Goal: Use online tool/utility

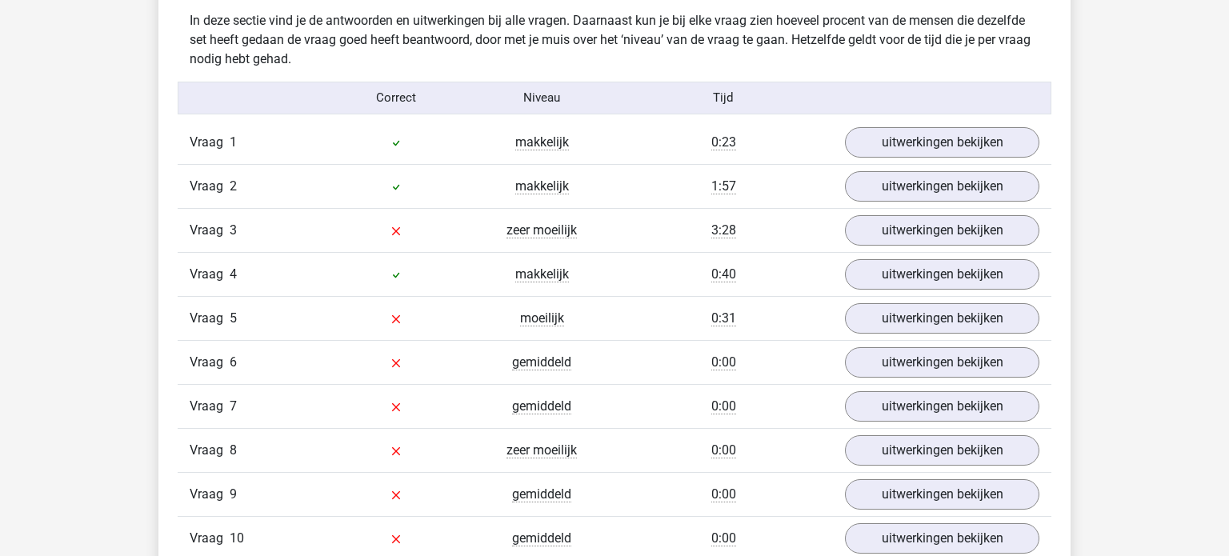
scroll to position [1259, 0]
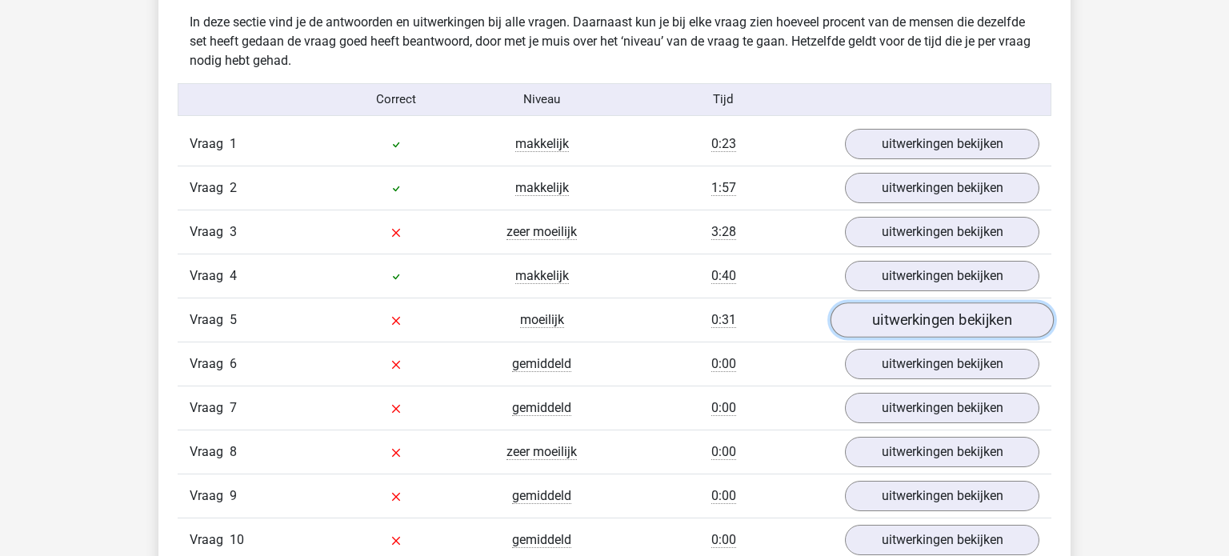
click at [961, 317] on link "uitwerkingen bekijken" at bounding box center [942, 320] width 223 height 35
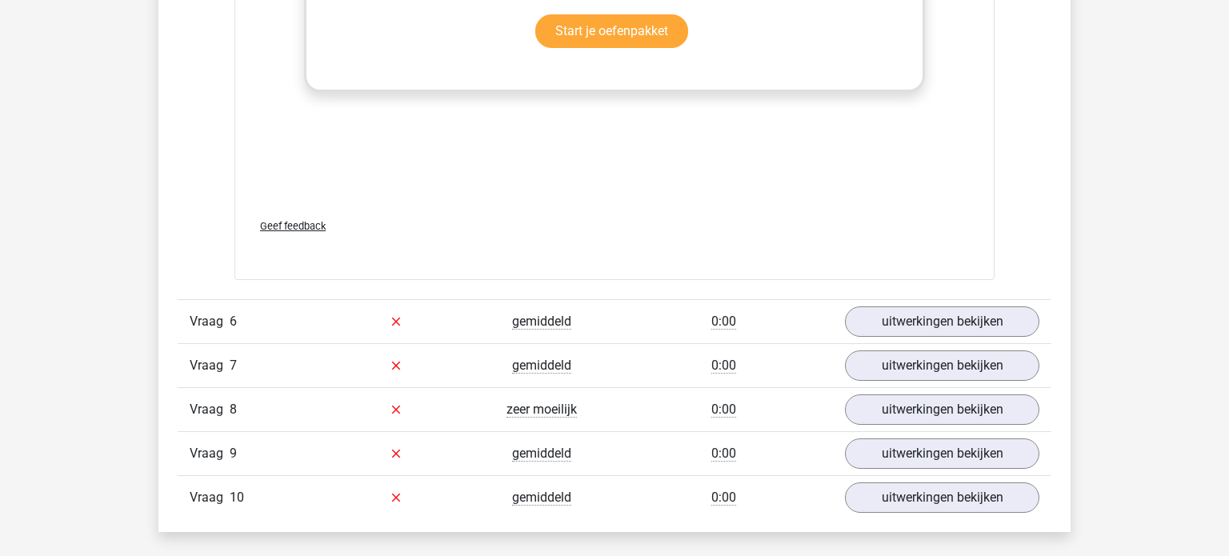
scroll to position [2290, 0]
click at [961, 317] on link "uitwerkingen bekijken" at bounding box center [942, 321] width 194 height 30
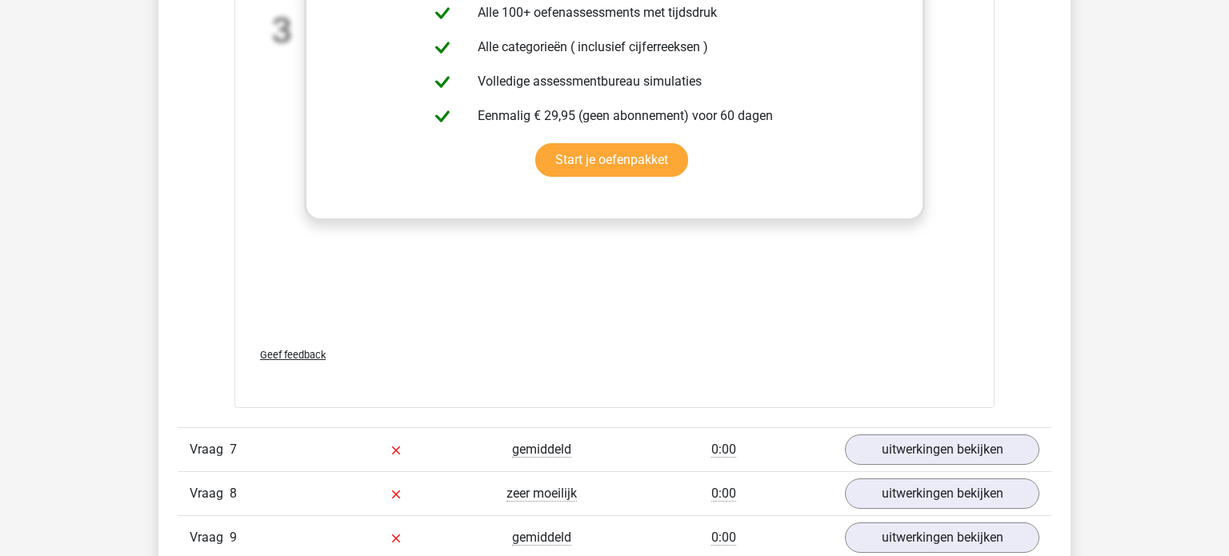
scroll to position [3195, 0]
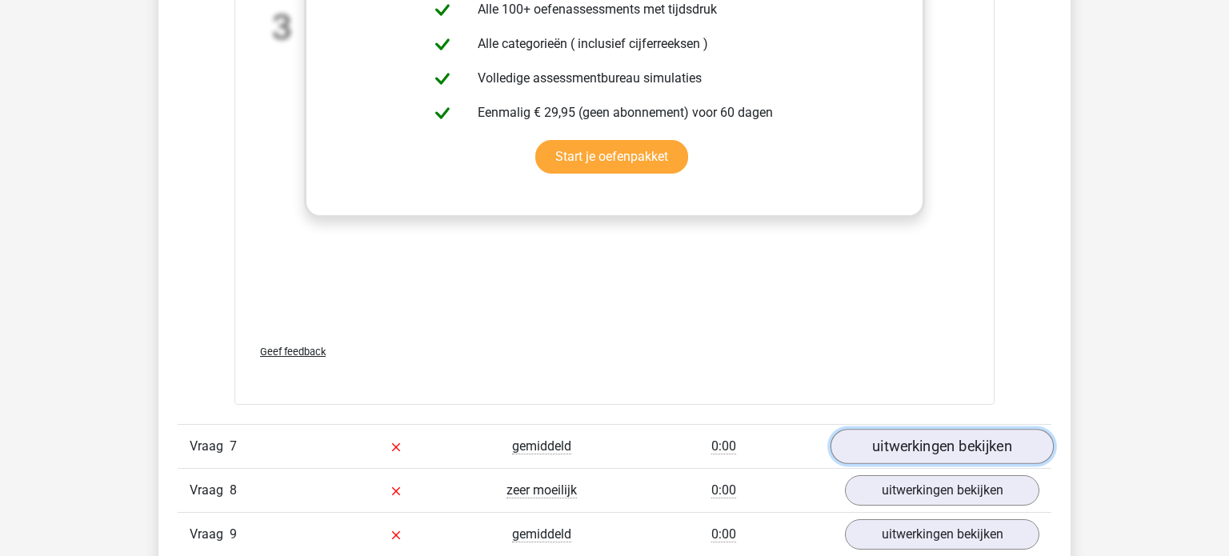
click at [950, 435] on link "uitwerkingen bekijken" at bounding box center [942, 446] width 223 height 35
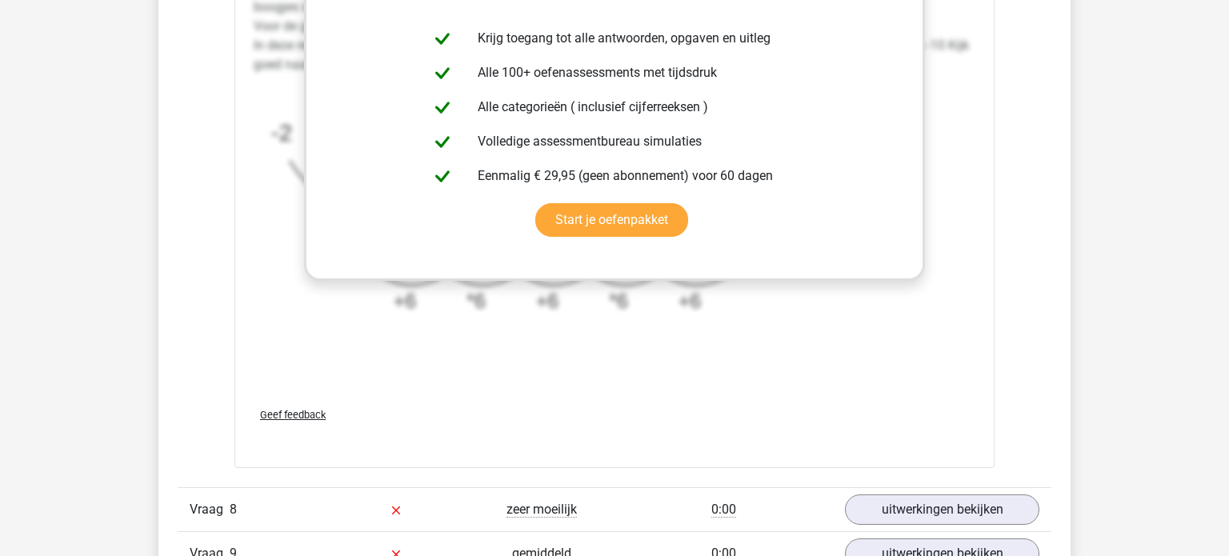
scroll to position [4163, 0]
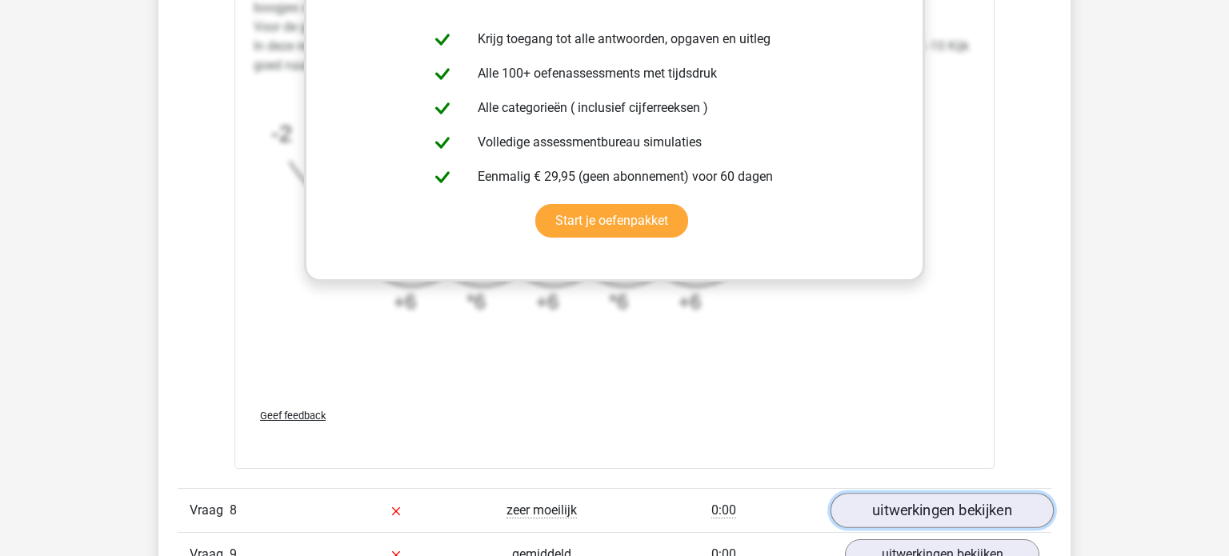
click at [937, 504] on link "uitwerkingen bekijken" at bounding box center [942, 510] width 223 height 35
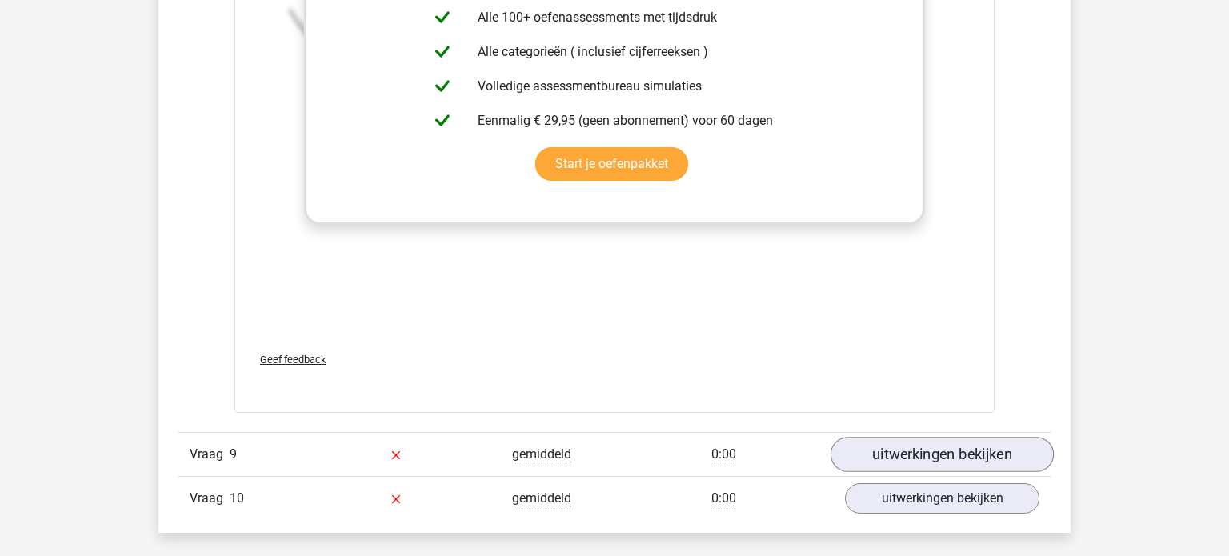
scroll to position [5252, 0]
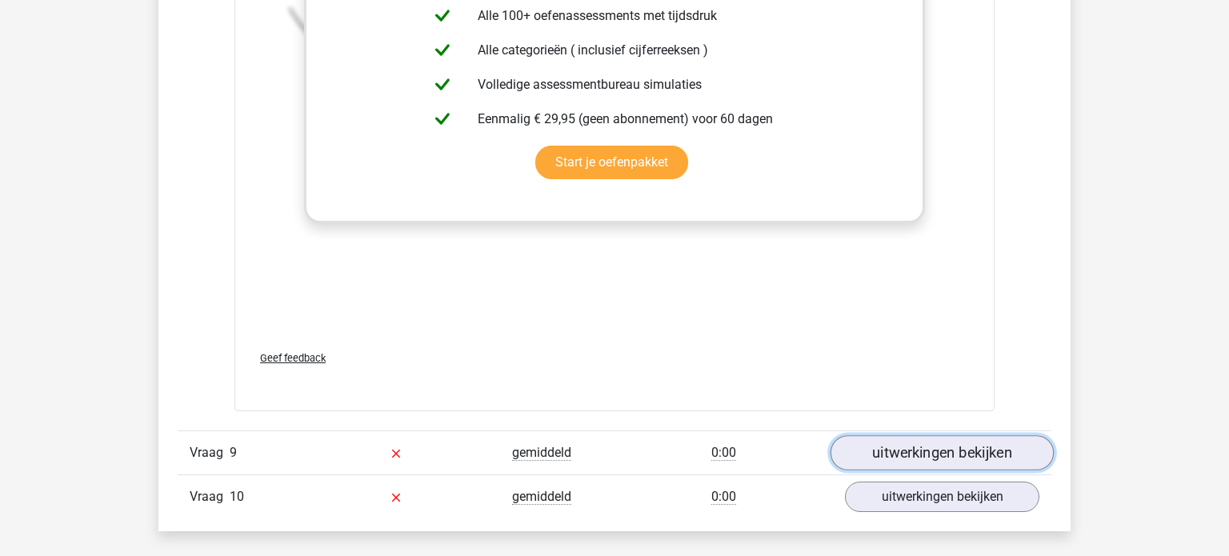
click at [948, 450] on link "uitwerkingen bekijken" at bounding box center [942, 452] width 223 height 35
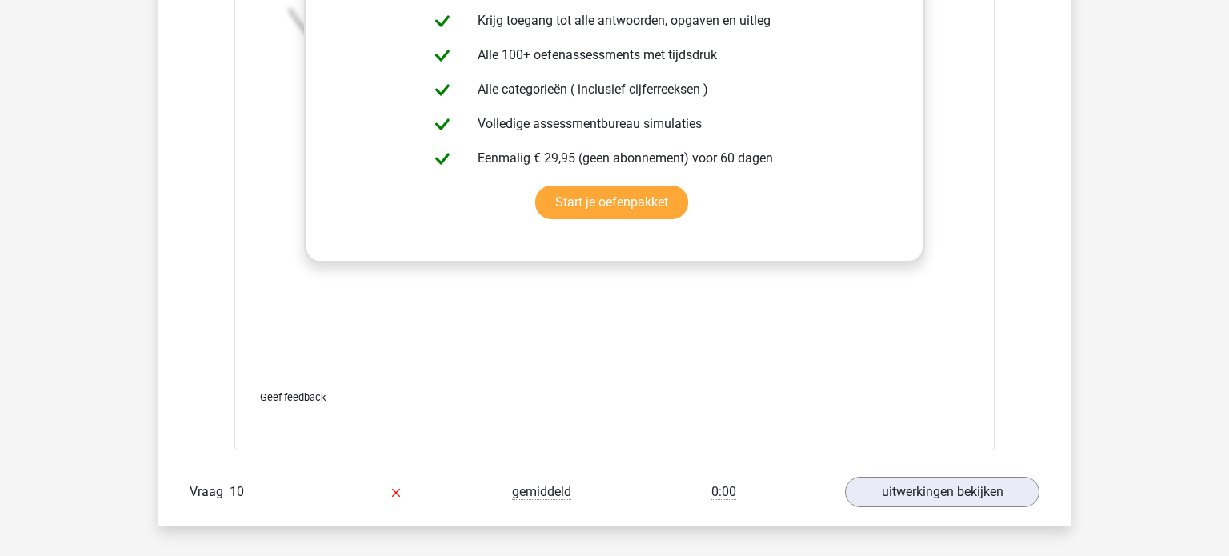
scroll to position [6247, 0]
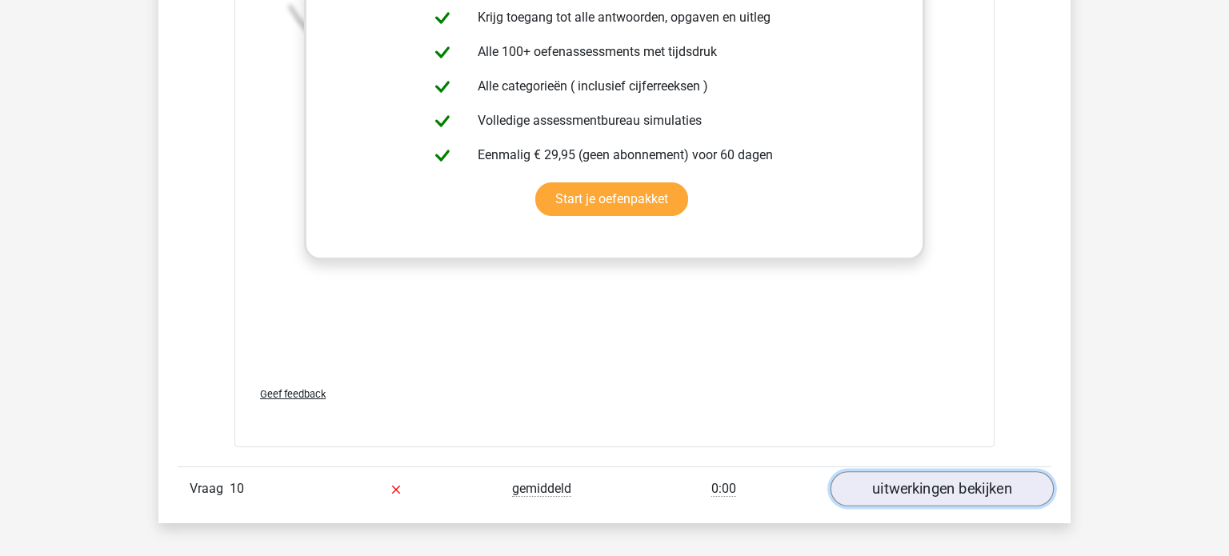
click at [938, 481] on link "uitwerkingen bekijken" at bounding box center [942, 489] width 223 height 35
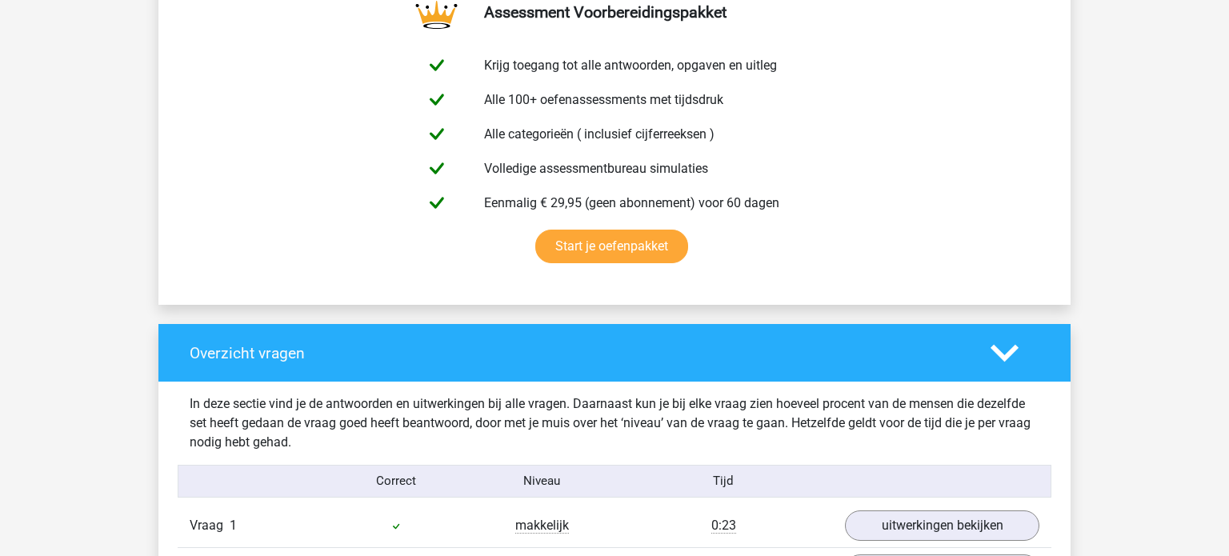
scroll to position [0, 0]
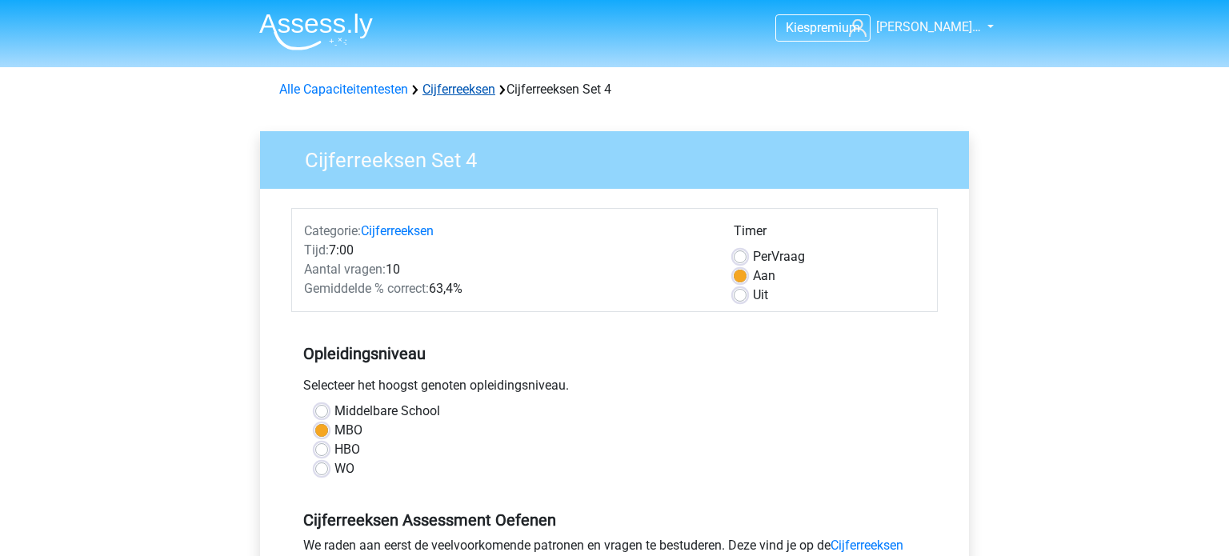
click at [461, 92] on link "Cijferreeksen" at bounding box center [459, 89] width 73 height 15
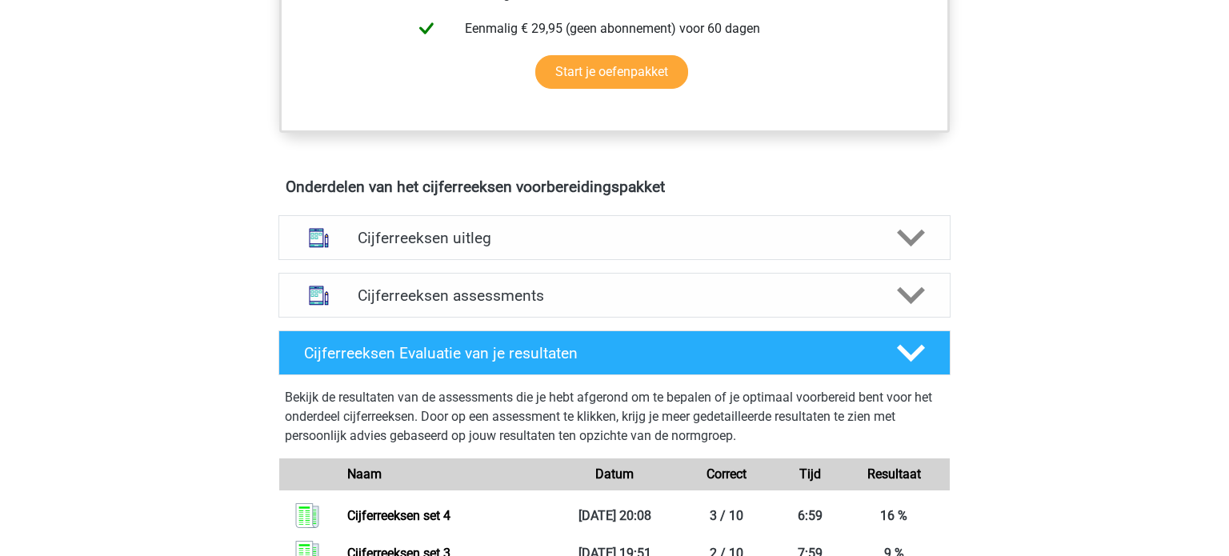
scroll to position [804, 0]
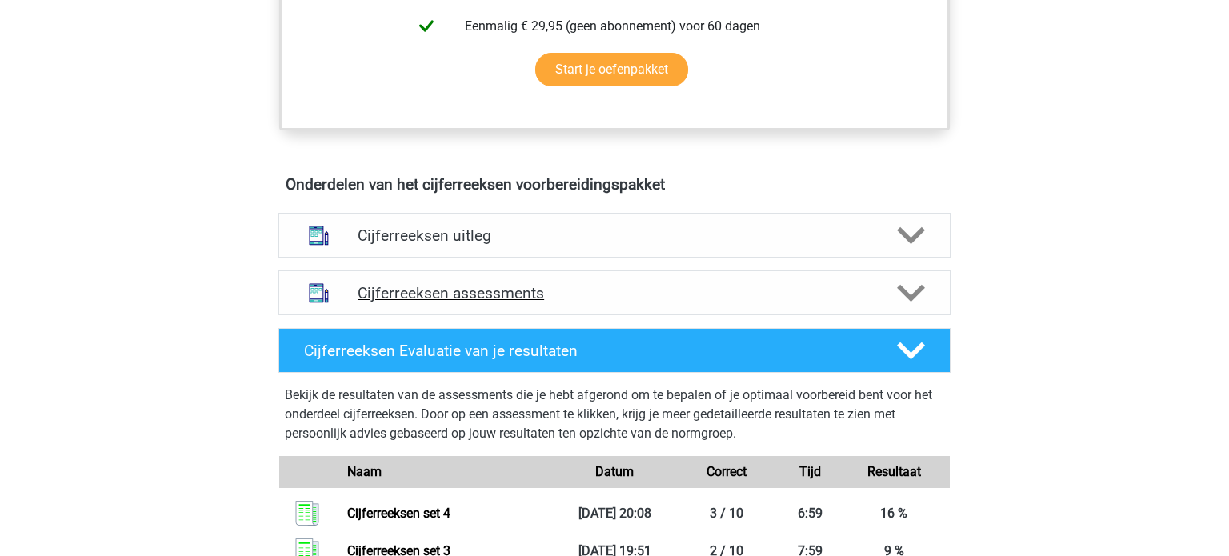
click at [391, 303] on h4 "Cijferreeksen assessments" at bounding box center [615, 293] width 514 height 18
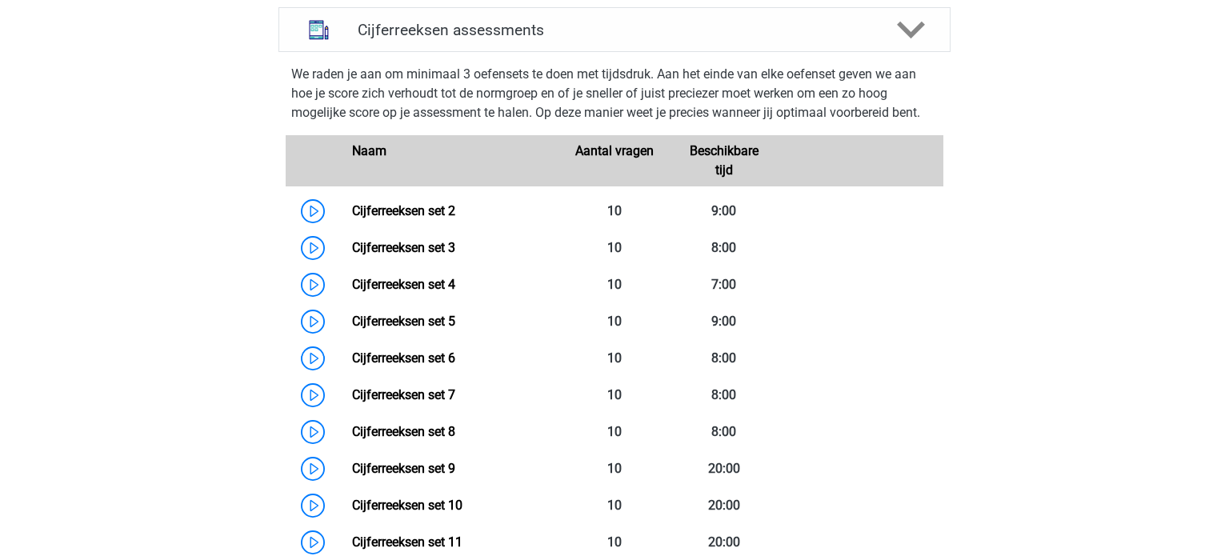
scroll to position [1073, 0]
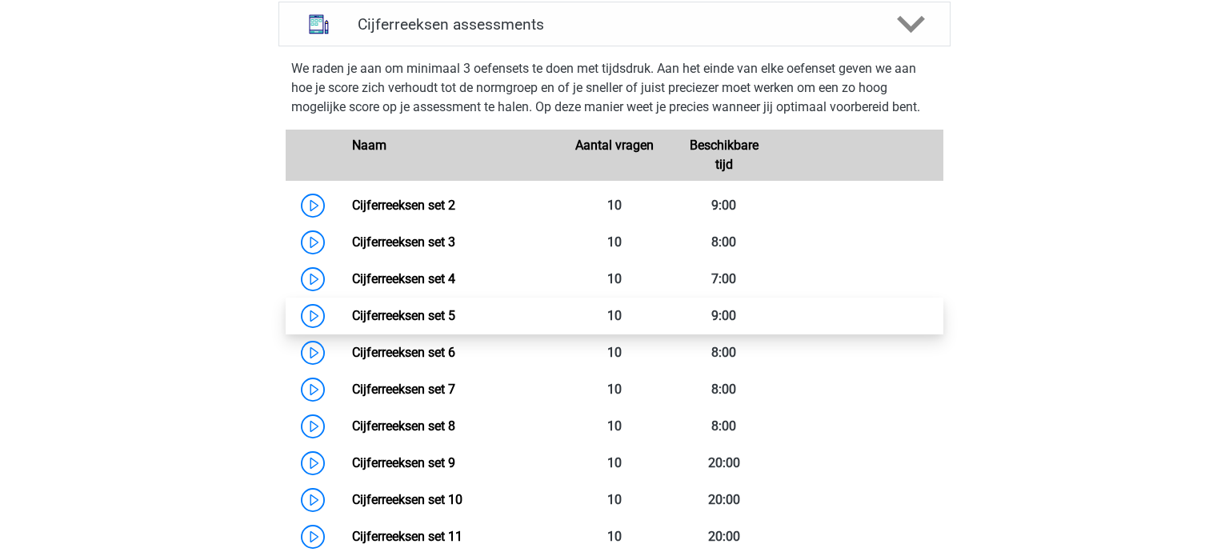
click at [413, 323] on link "Cijferreeksen set 5" at bounding box center [403, 315] width 103 height 15
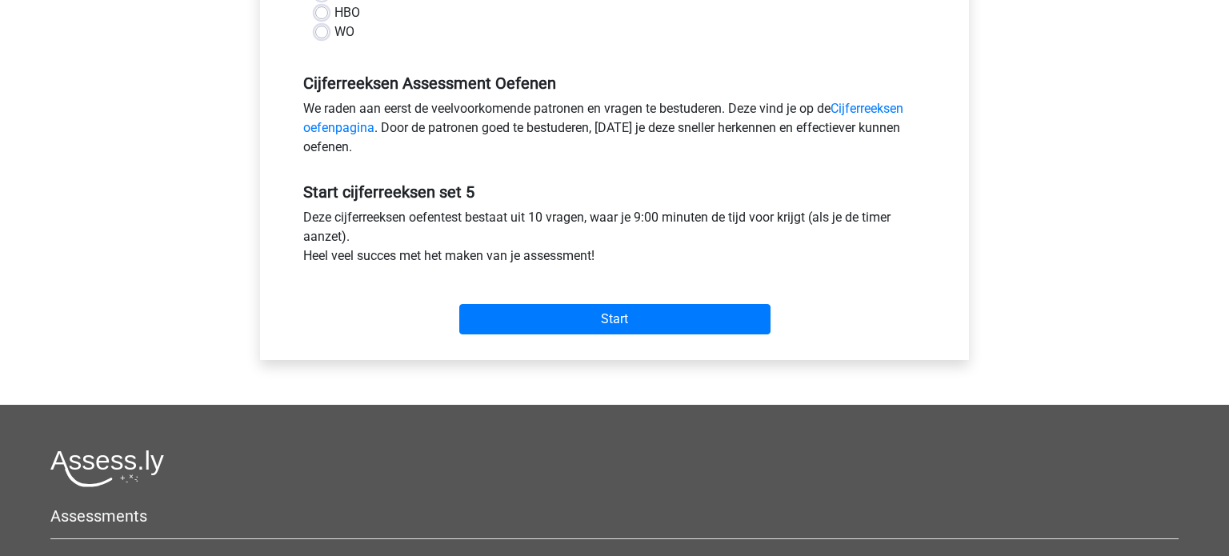
scroll to position [440, 0]
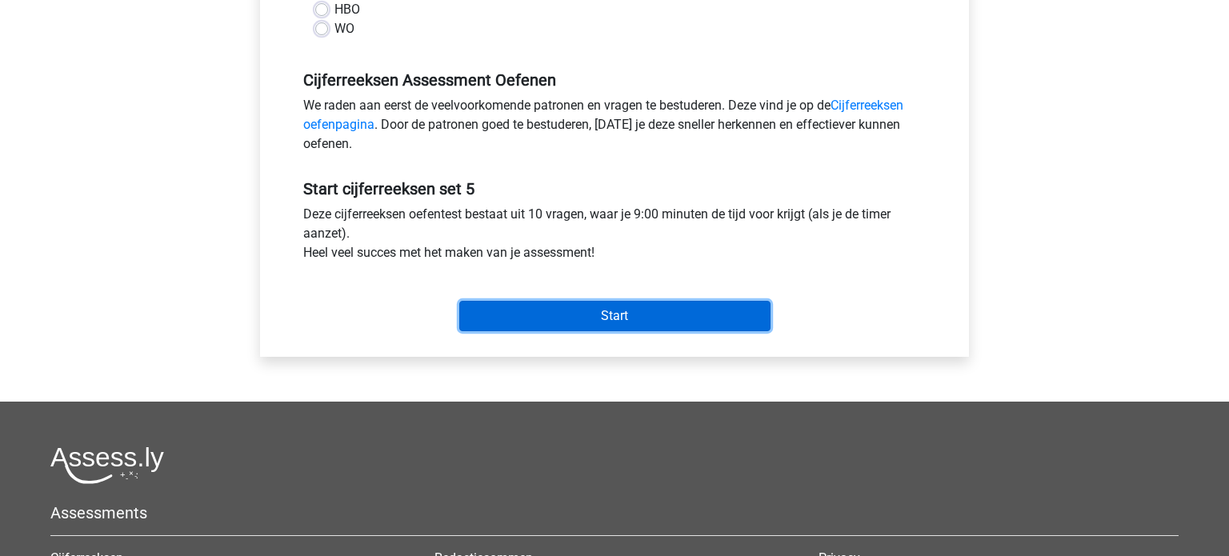
click at [583, 321] on input "Start" at bounding box center [614, 316] width 311 height 30
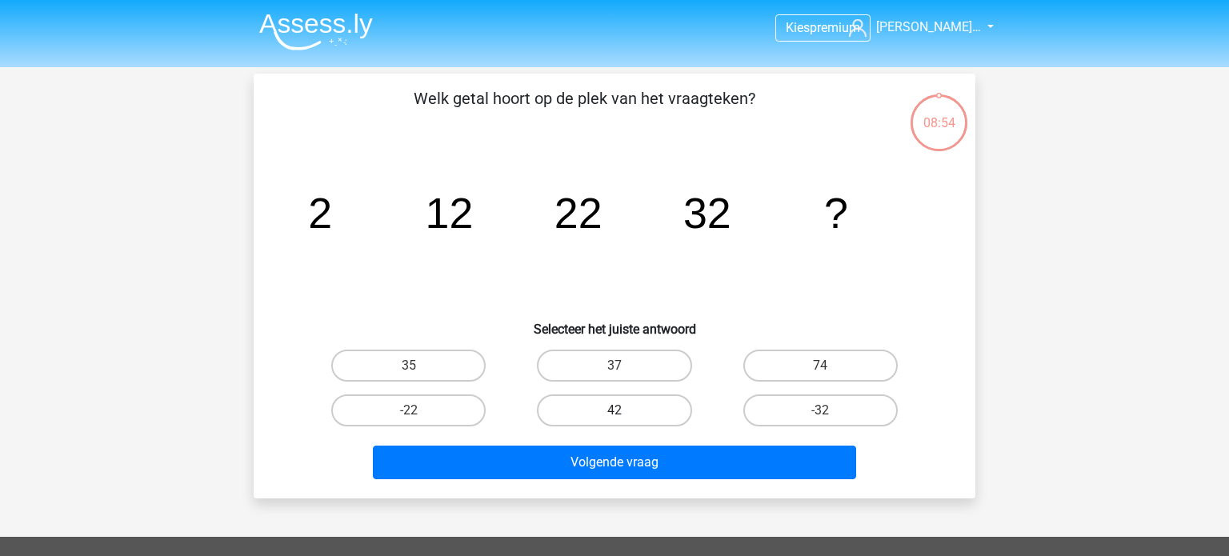
click at [605, 404] on label "42" at bounding box center [614, 411] width 154 height 32
click at [615, 411] on input "42" at bounding box center [620, 416] width 10 height 10
radio input "true"
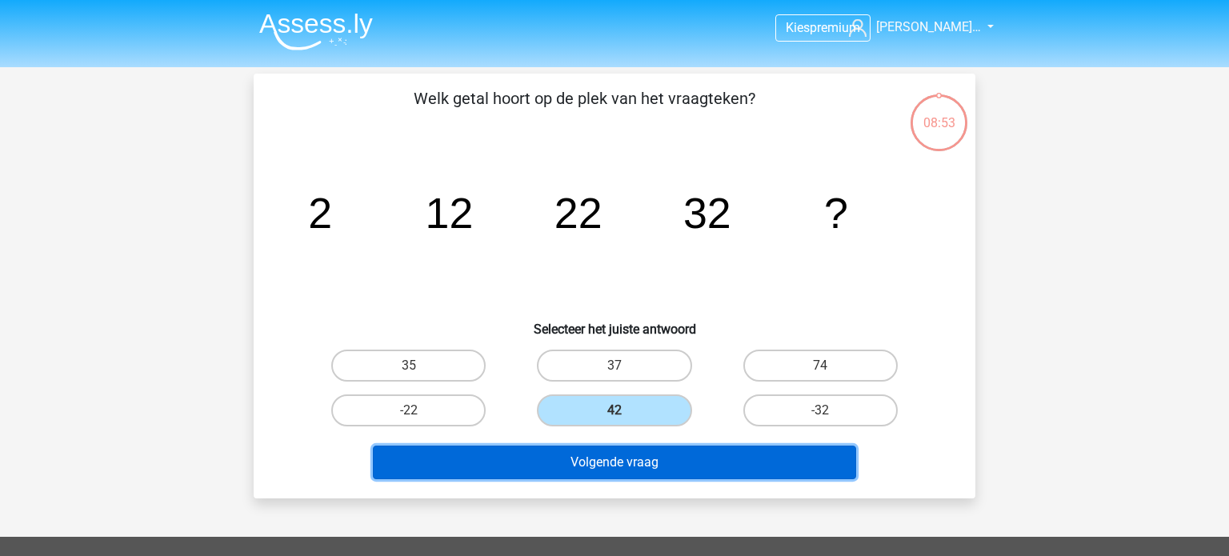
click at [595, 465] on button "Volgende vraag" at bounding box center [615, 463] width 484 height 34
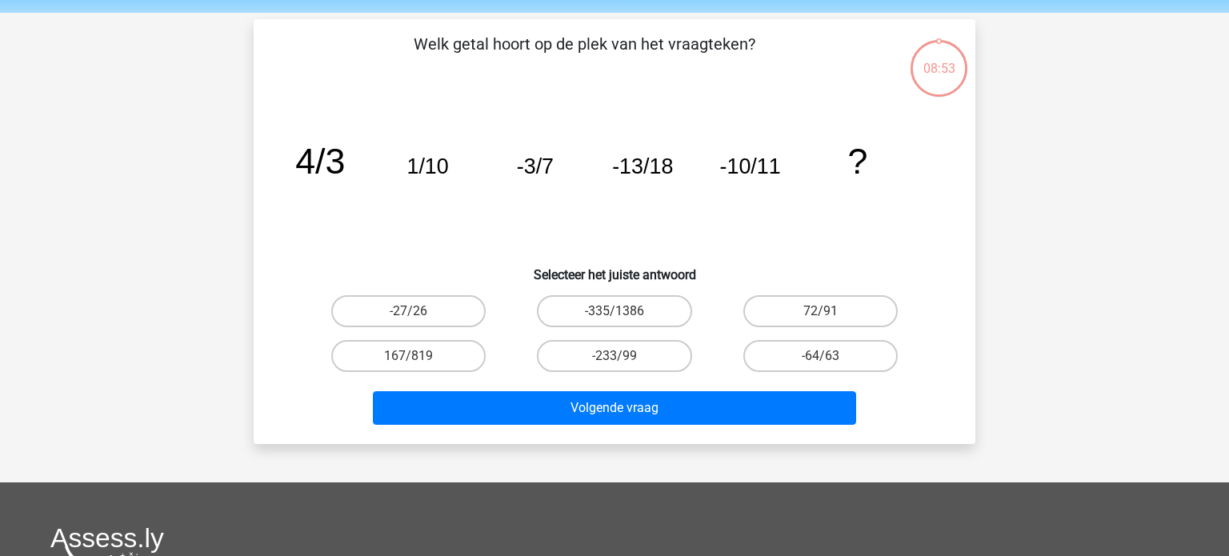
scroll to position [74, 0]
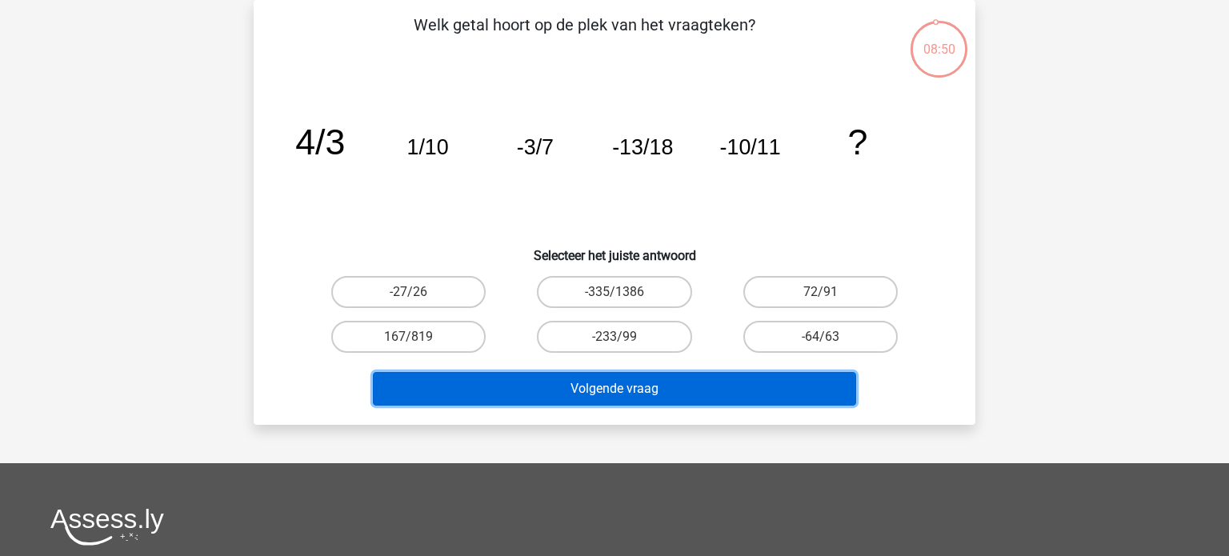
click at [607, 394] on button "Volgende vraag" at bounding box center [615, 389] width 484 height 34
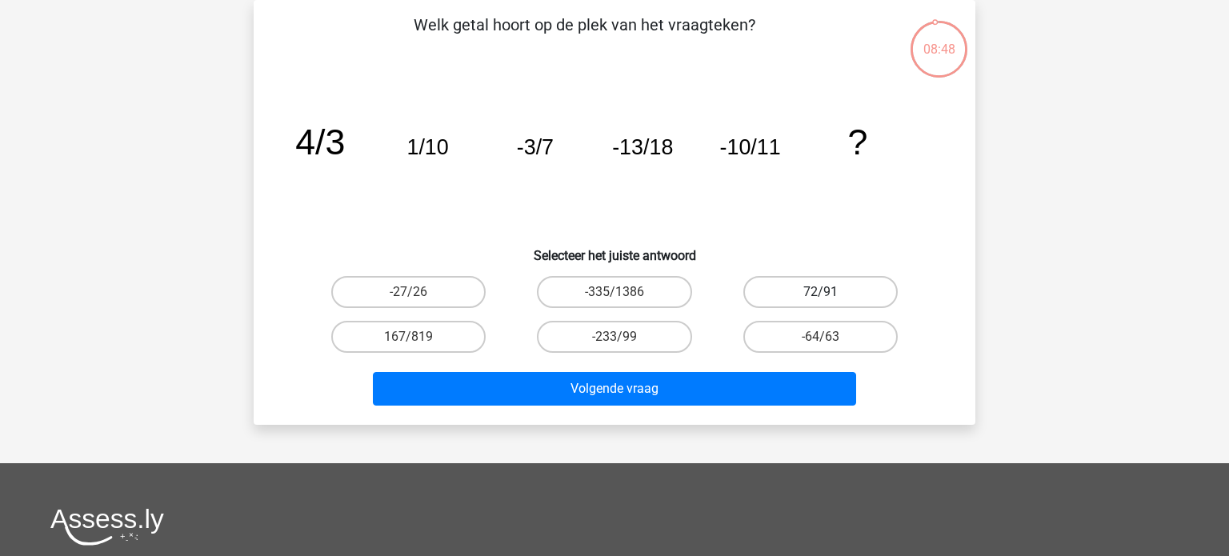
click at [812, 296] on label "72/91" at bounding box center [821, 292] width 154 height 32
click at [820, 296] on input "72/91" at bounding box center [825, 297] width 10 height 10
radio input "true"
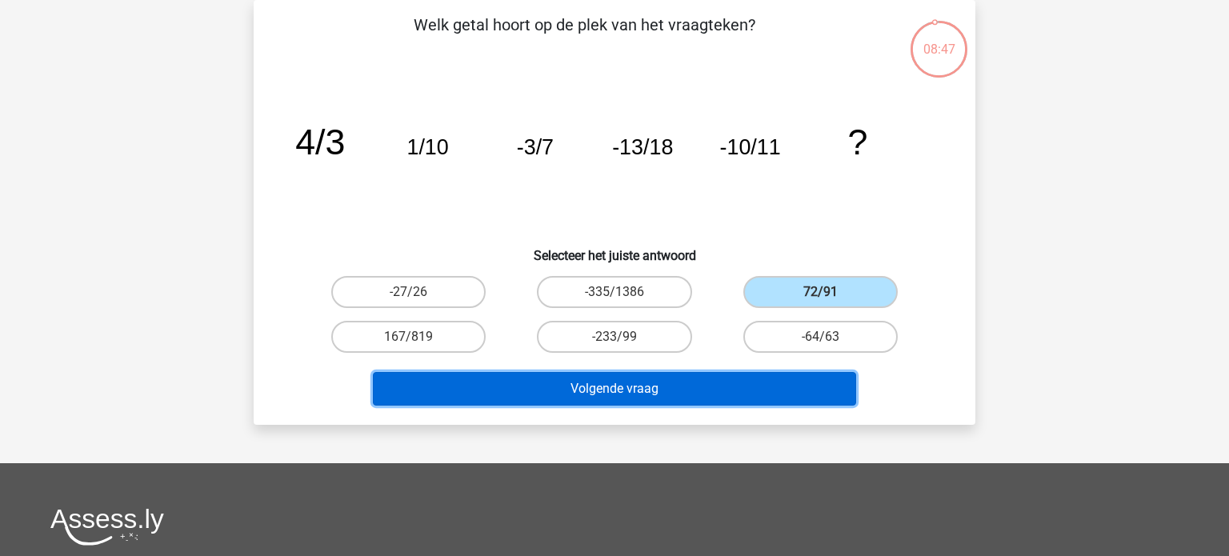
click at [668, 399] on button "Volgende vraag" at bounding box center [615, 389] width 484 height 34
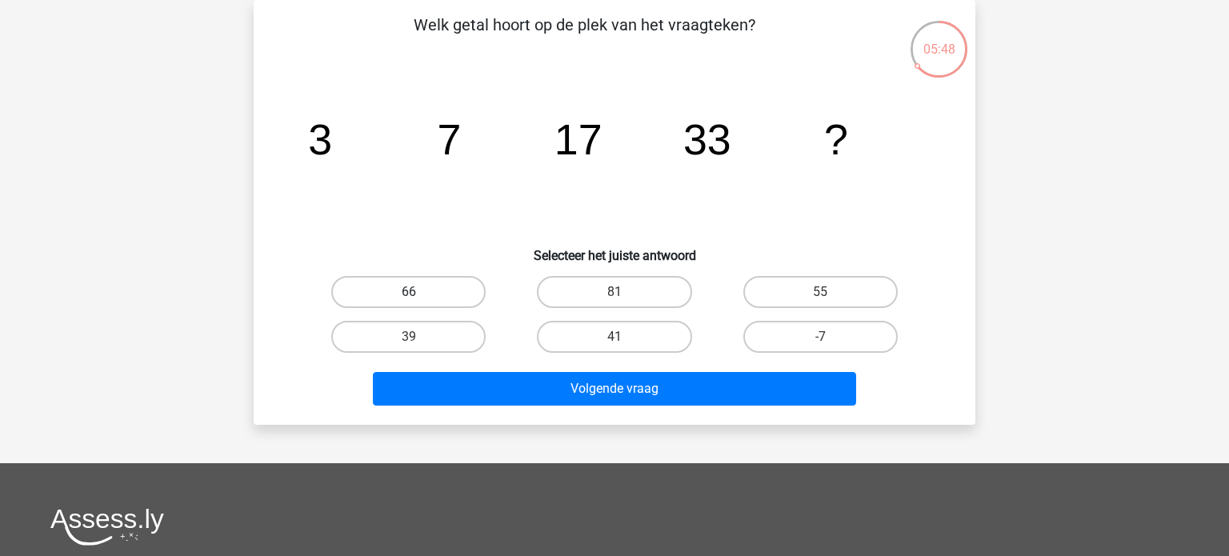
click at [449, 300] on label "66" at bounding box center [408, 292] width 154 height 32
click at [419, 300] on input "66" at bounding box center [414, 297] width 10 height 10
radio input "true"
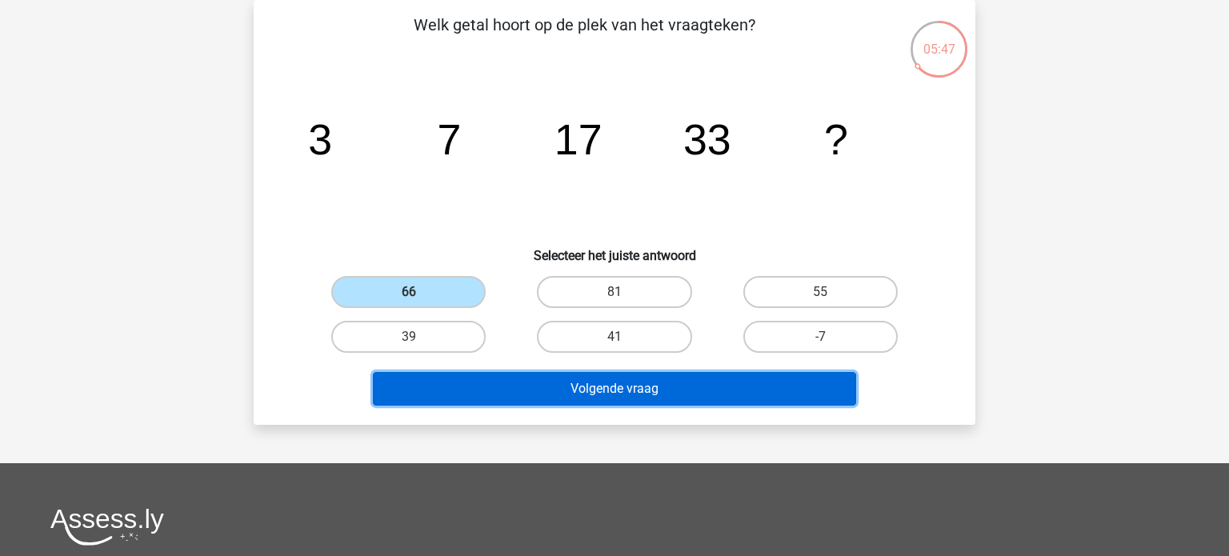
click at [637, 386] on button "Volgende vraag" at bounding box center [615, 389] width 484 height 34
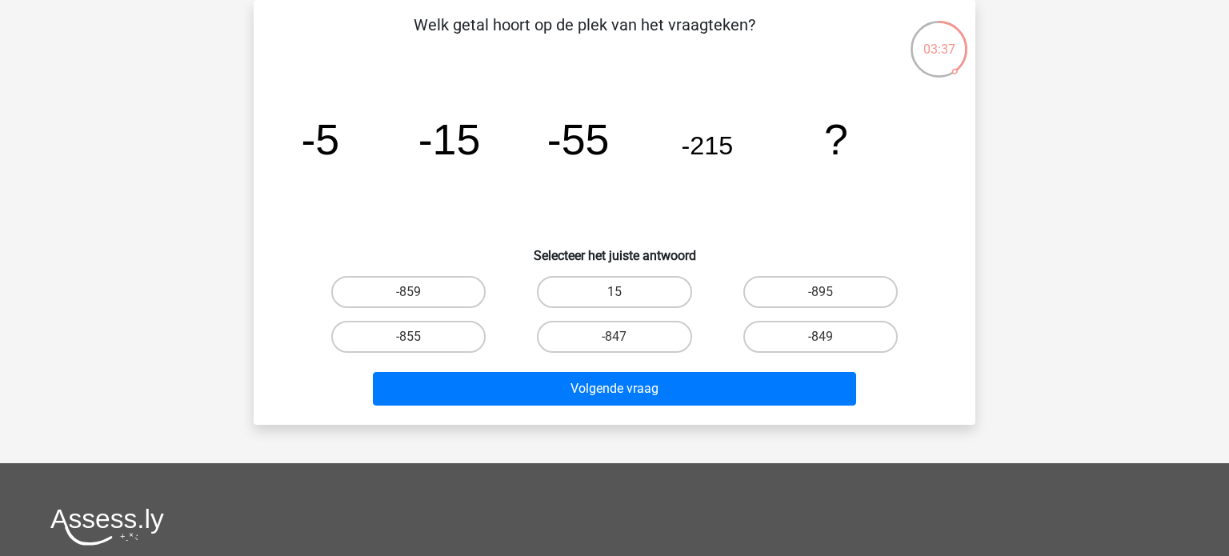
click at [825, 294] on input "-895" at bounding box center [825, 297] width 10 height 10
radio input "true"
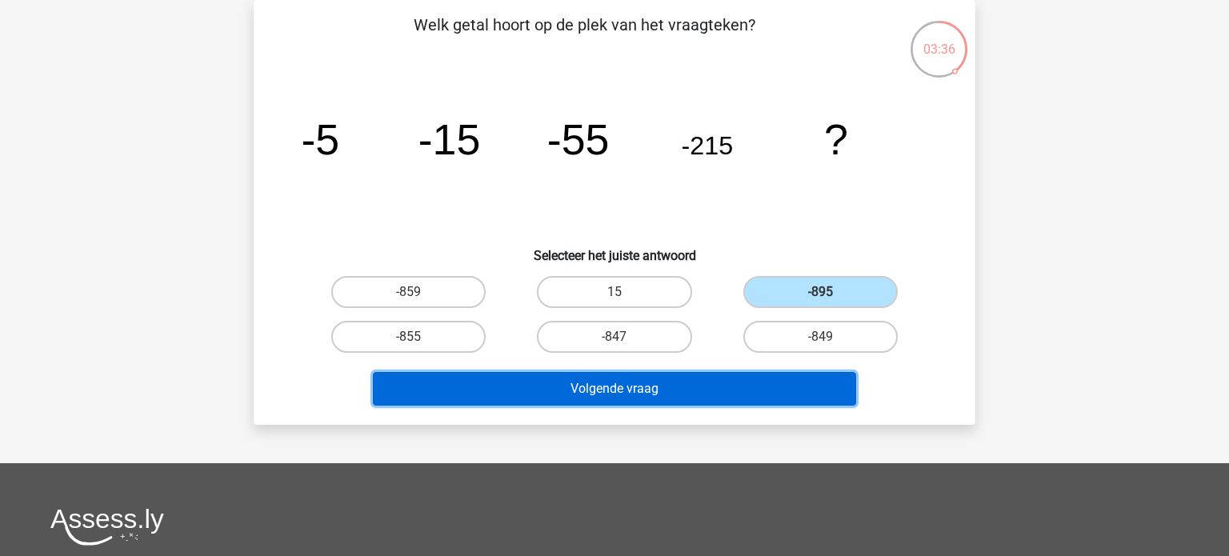
click at [610, 384] on button "Volgende vraag" at bounding box center [615, 389] width 484 height 34
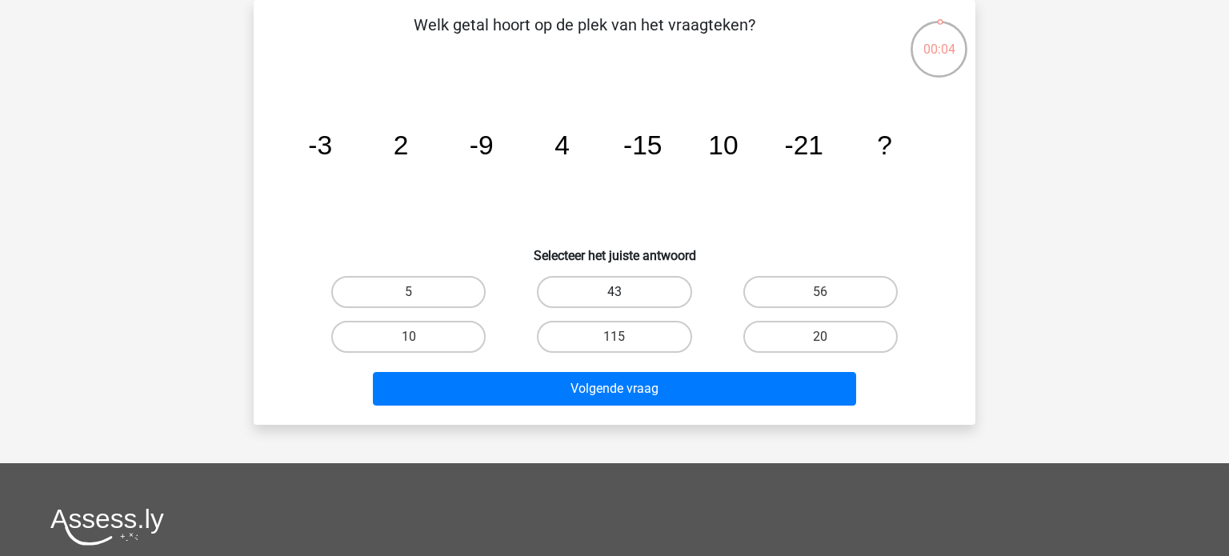
click at [648, 304] on label "43" at bounding box center [614, 292] width 154 height 32
click at [625, 303] on input "43" at bounding box center [620, 297] width 10 height 10
radio input "true"
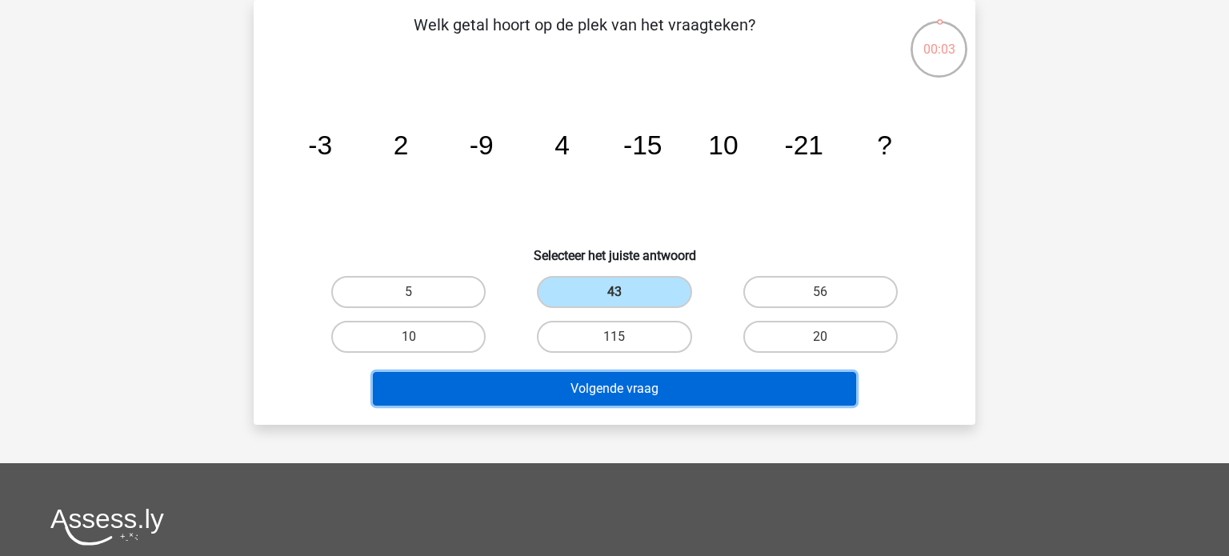
click at [635, 386] on button "Volgende vraag" at bounding box center [615, 389] width 484 height 34
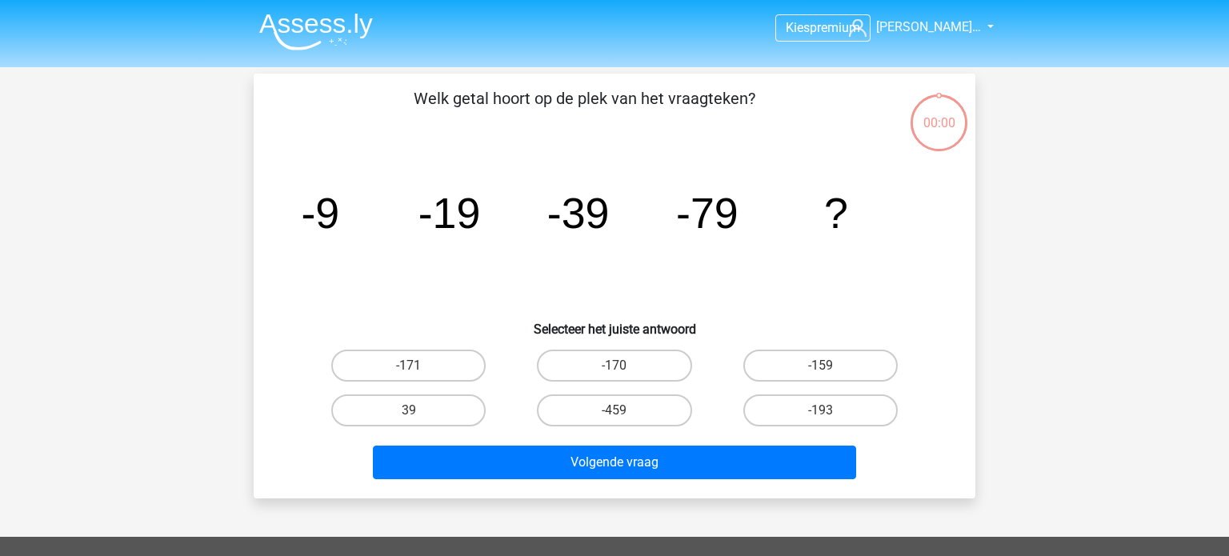
scroll to position [74, 0]
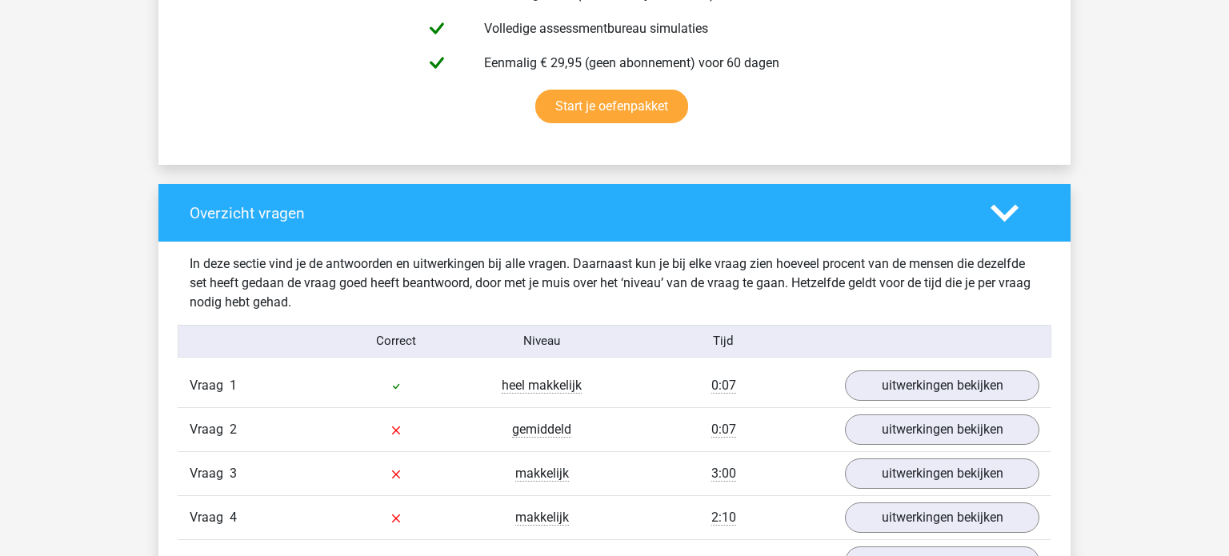
scroll to position [1020, 0]
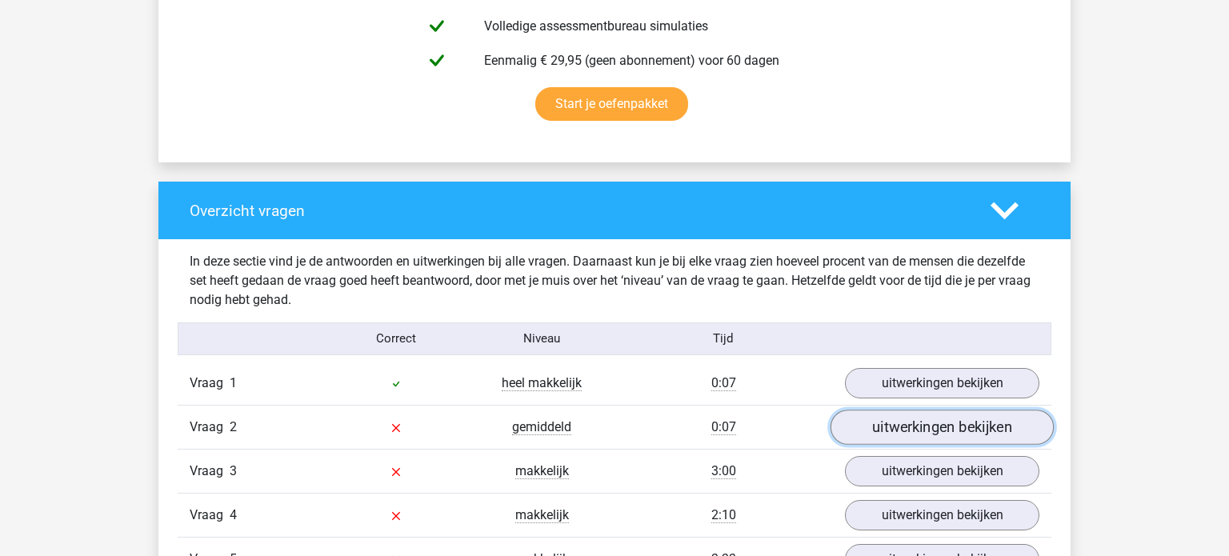
click at [903, 429] on link "uitwerkingen bekijken" at bounding box center [942, 427] width 223 height 35
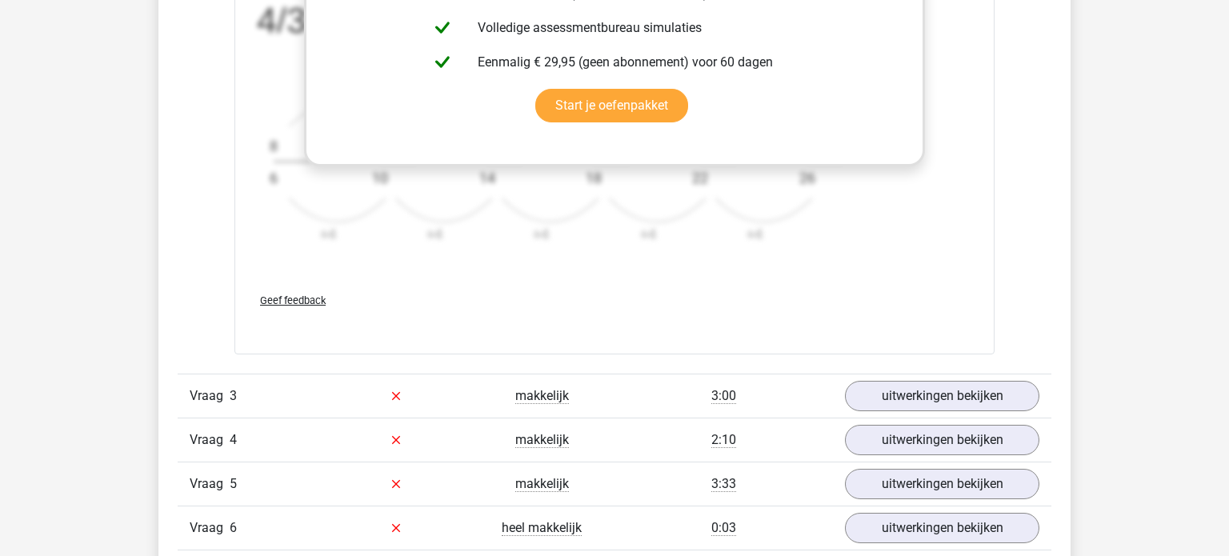
scroll to position [2086, 0]
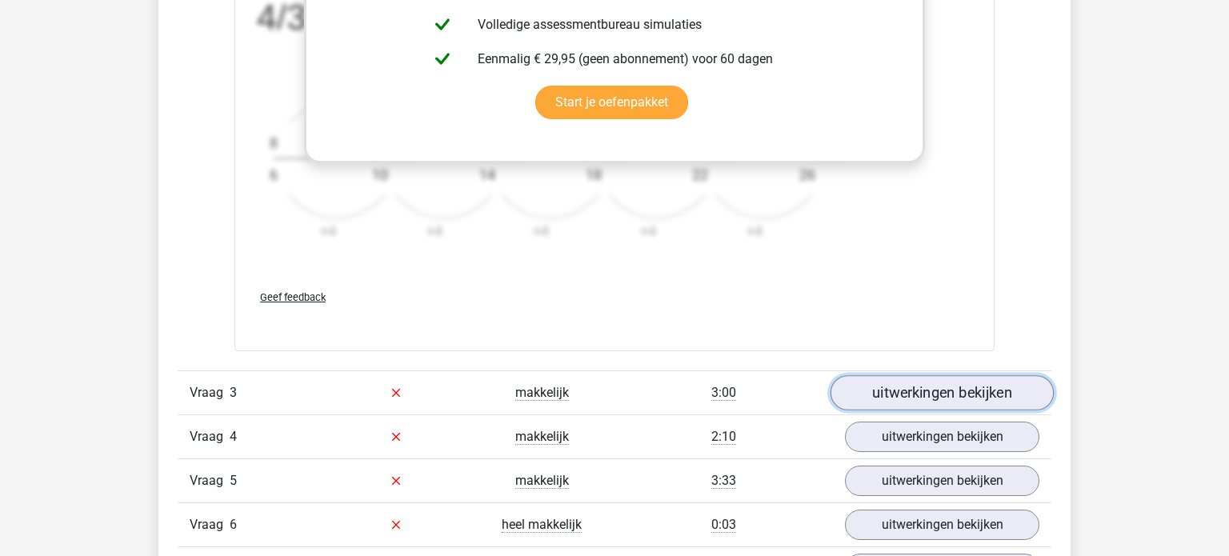
click at [924, 398] on link "uitwerkingen bekijken" at bounding box center [942, 392] width 223 height 35
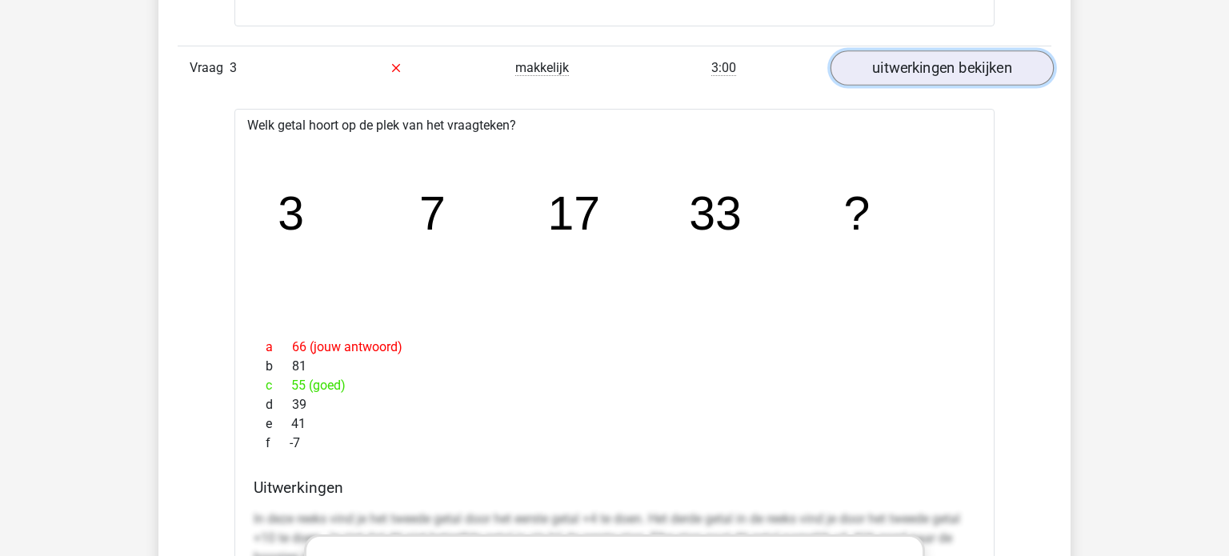
scroll to position [2411, 0]
